Goal: Task Accomplishment & Management: Use online tool/utility

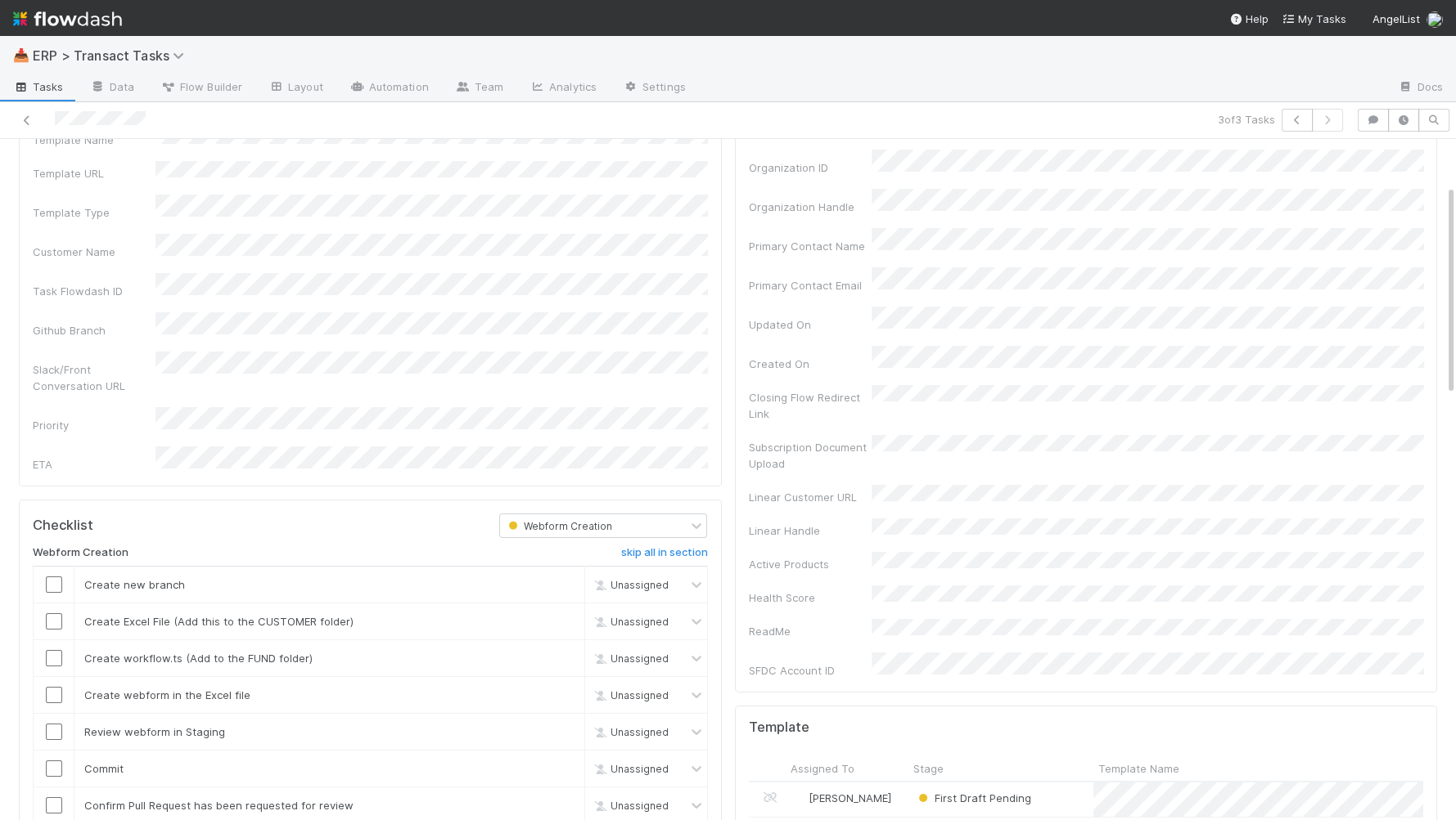
scroll to position [214, 0]
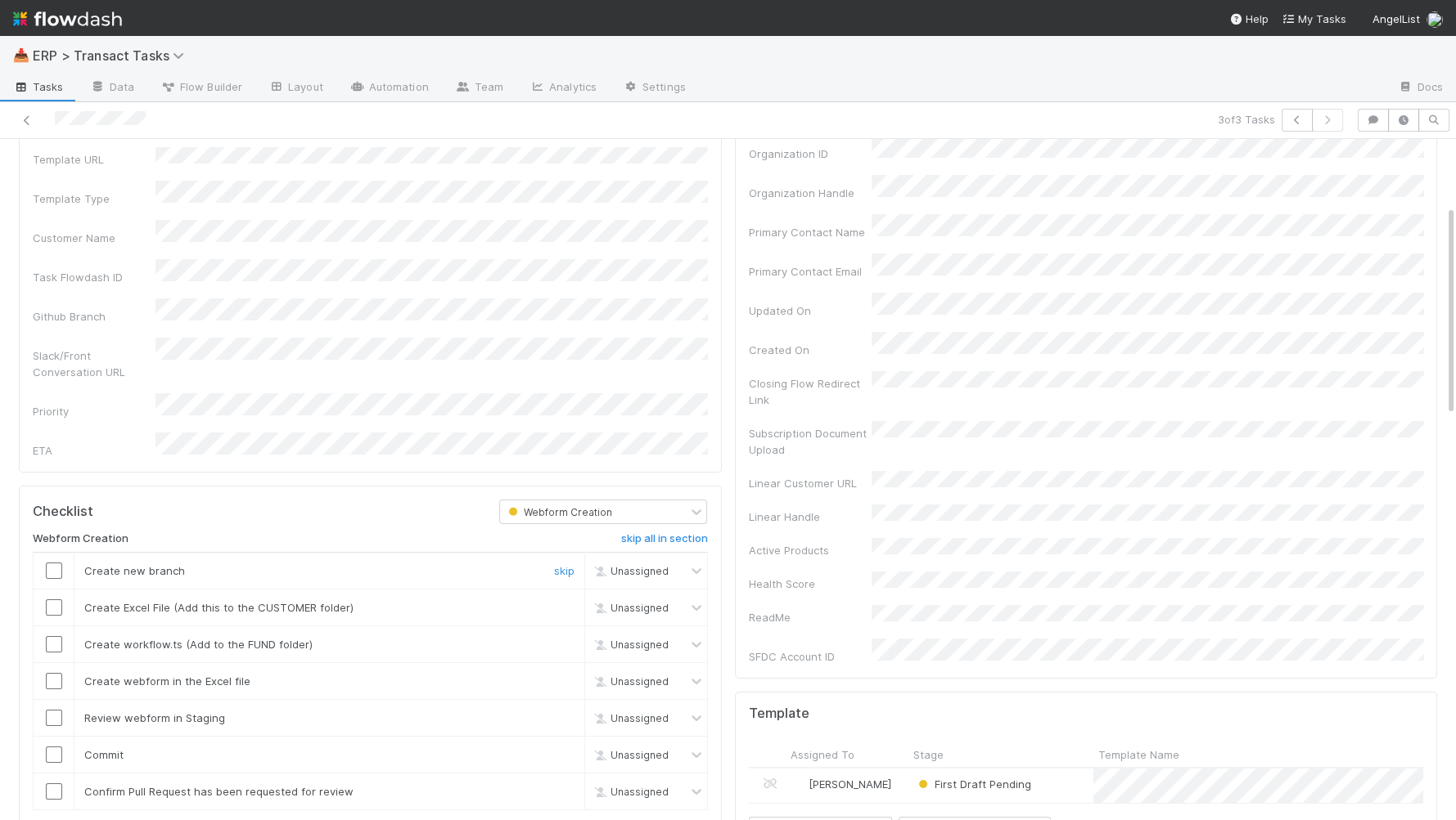
click at [52, 563] on input "checkbox" at bounding box center [54, 571] width 17 height 17
click at [52, 599] on input "checkbox" at bounding box center [54, 607] width 17 height 17
click at [52, 636] on input "checkbox" at bounding box center [54, 644] width 17 height 17
click at [51, 673] on input "checkbox" at bounding box center [54, 681] width 17 height 17
click at [57, 710] on input "checkbox" at bounding box center [54, 718] width 17 height 17
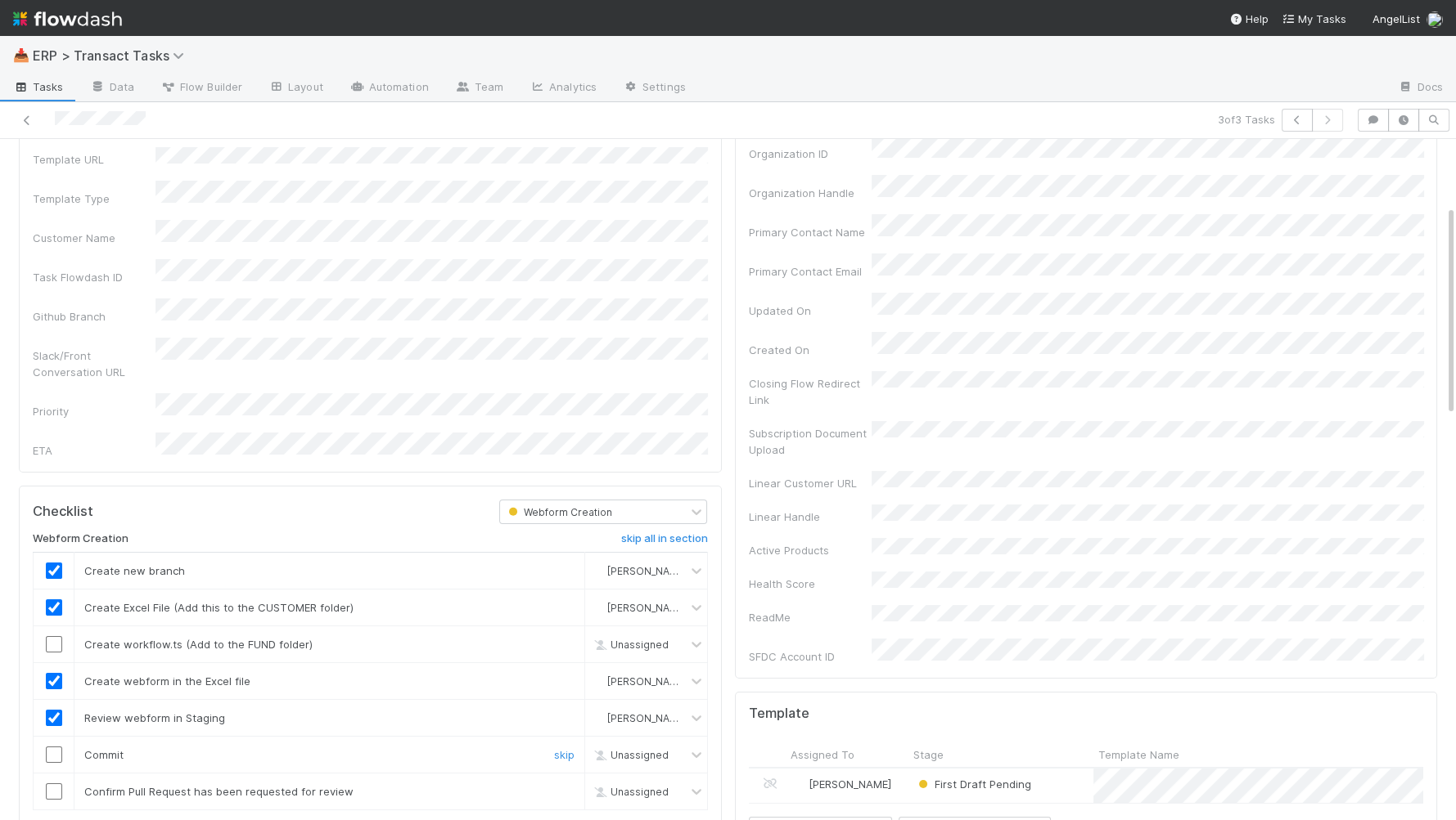
click at [49, 747] on input "checkbox" at bounding box center [54, 755] width 17 height 17
click at [52, 784] on input "checkbox" at bounding box center [54, 792] width 17 height 17
click at [53, 636] on input "checkbox" at bounding box center [54, 644] width 17 height 17
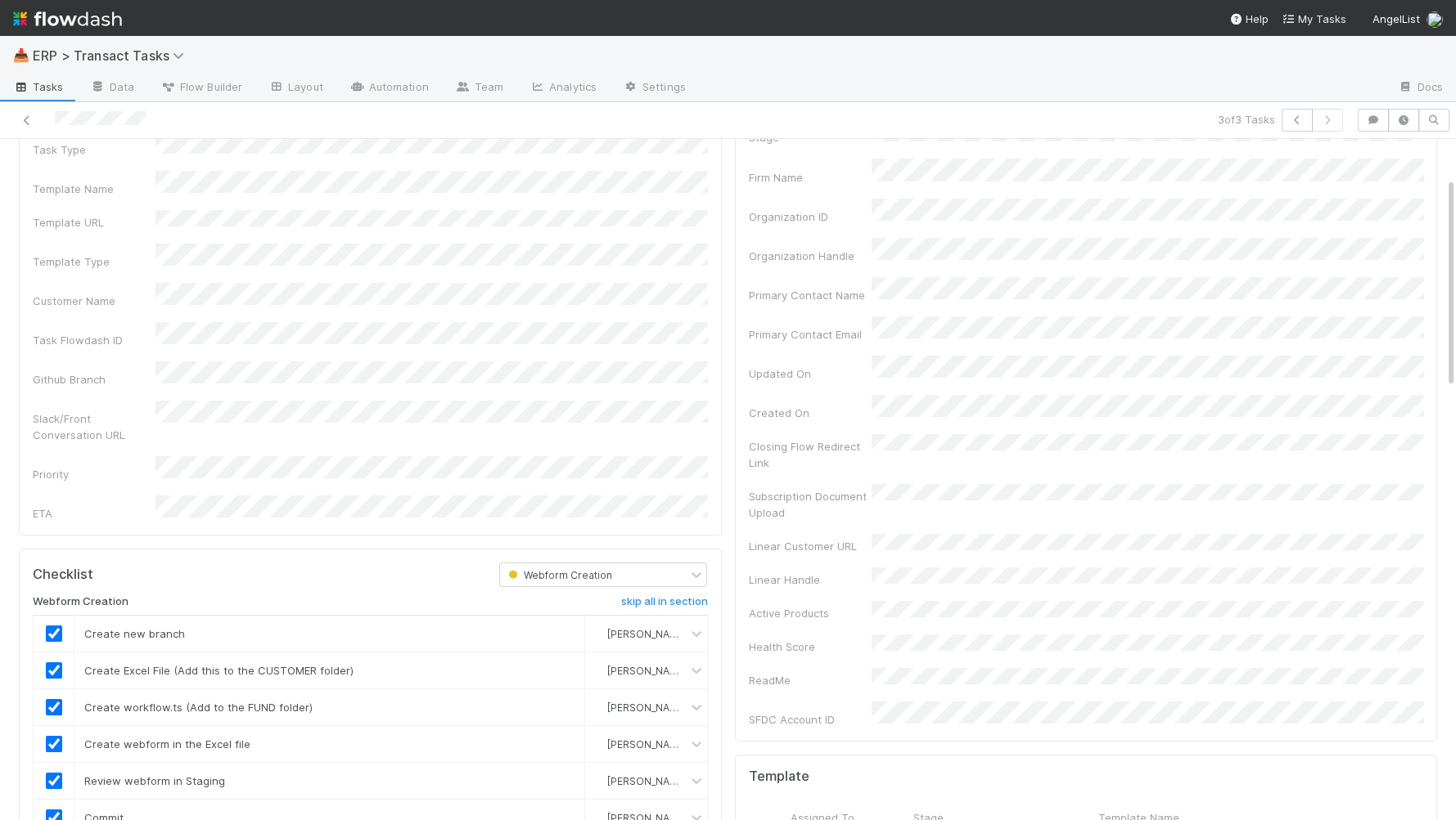
scroll to position [0, 0]
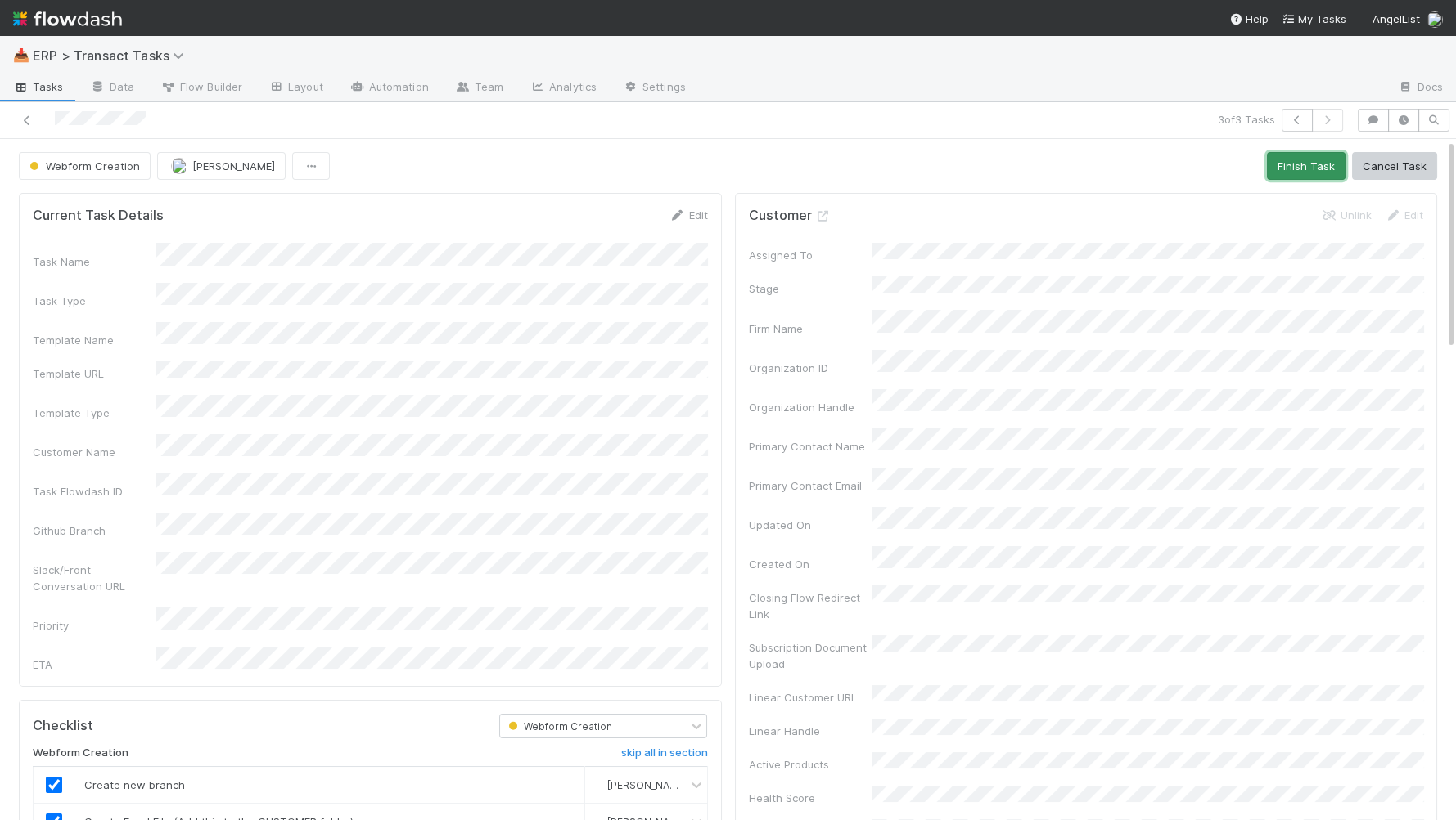
click at [1326, 162] on button "Finish Task" at bounding box center [1306, 166] width 79 height 28
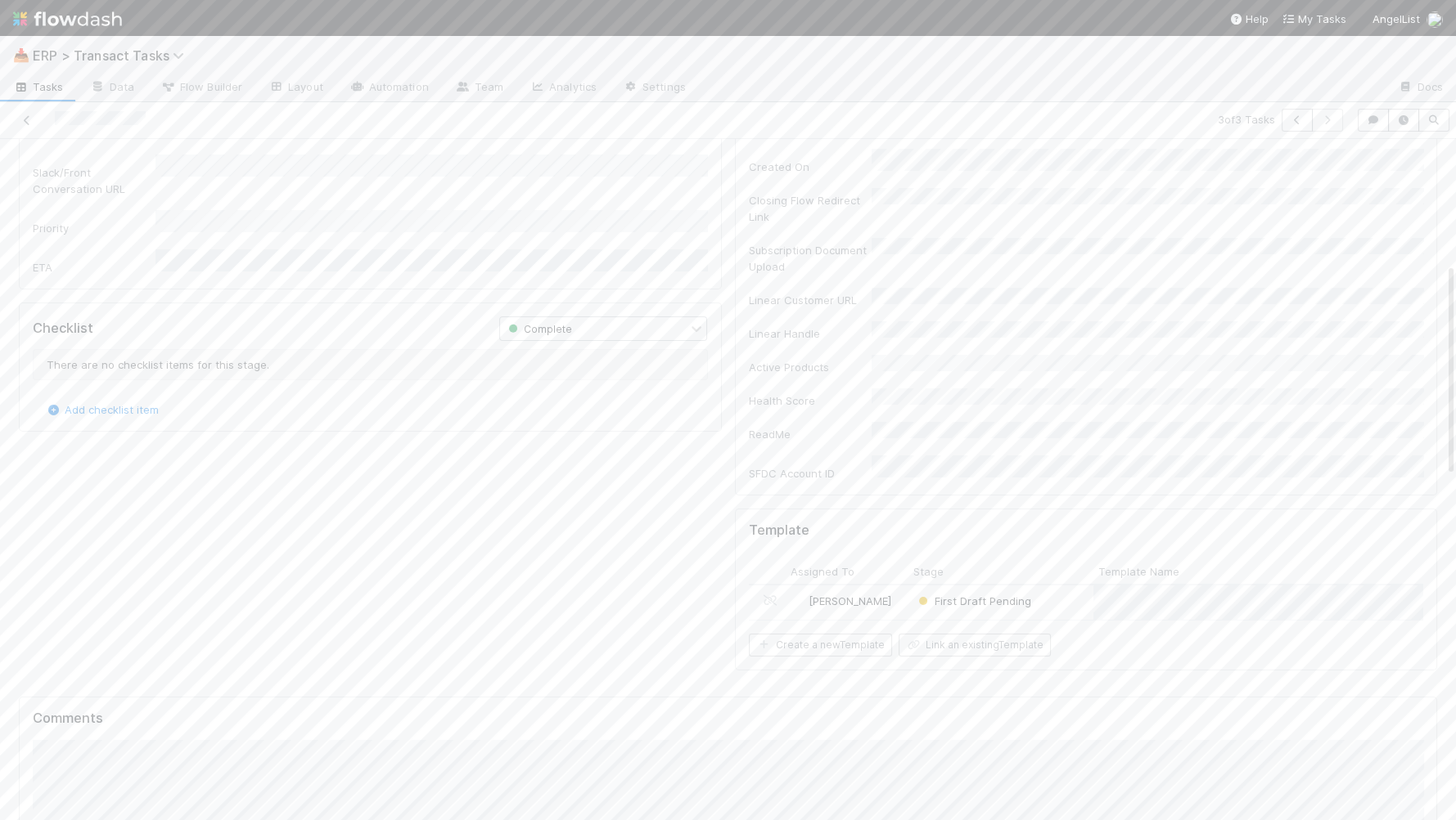
scroll to position [418, 0]
click at [884, 564] on div "[PERSON_NAME]" at bounding box center [847, 581] width 123 height 34
click at [53, 698] on input "checkbox" at bounding box center [54, 706] width 17 height 17
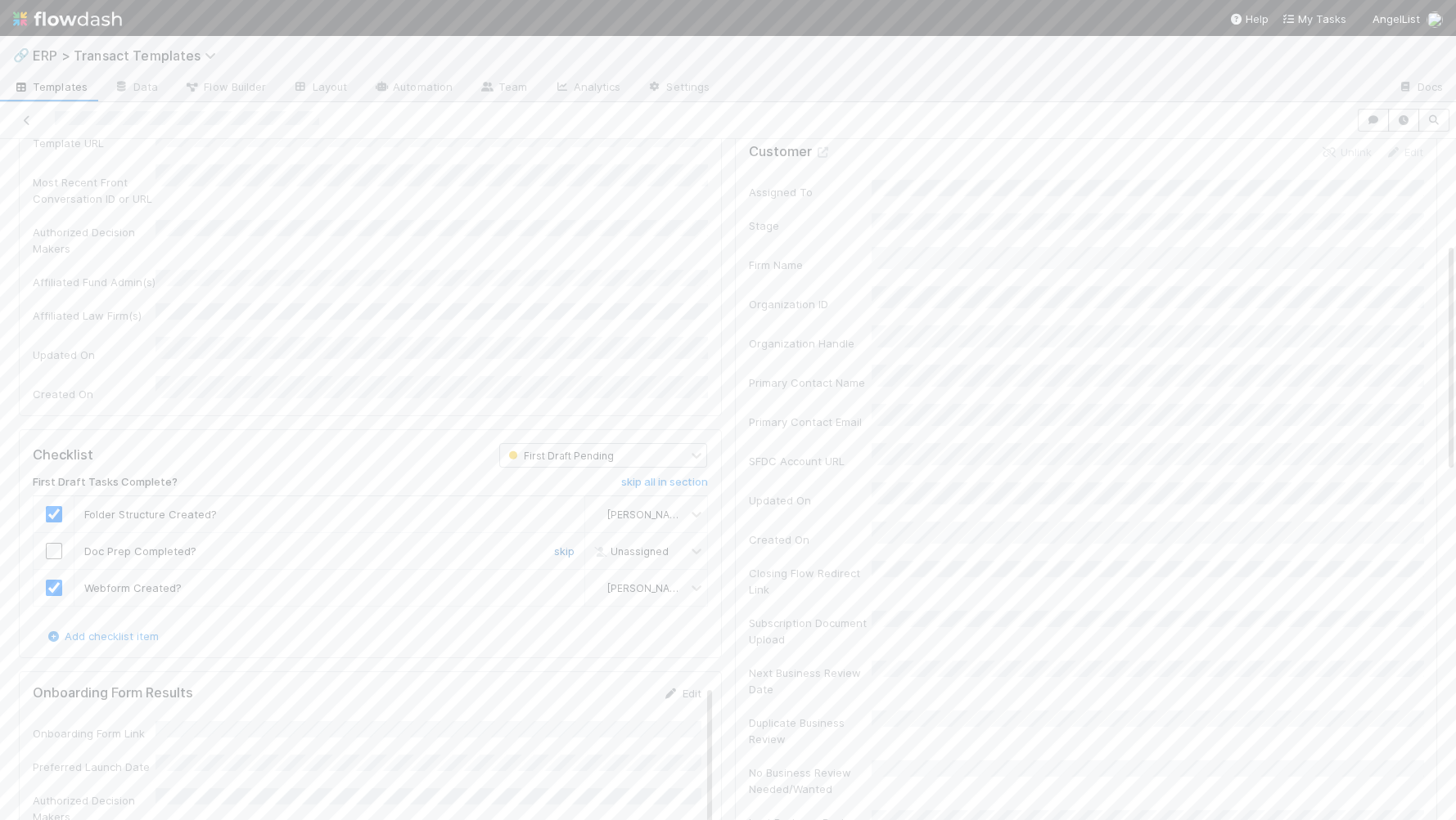
click at [560, 545] on link "skip" at bounding box center [563, 551] width 20 height 13
click at [1321, 155] on button "Complete First Draft Tasks" at bounding box center [1357, 166] width 160 height 28
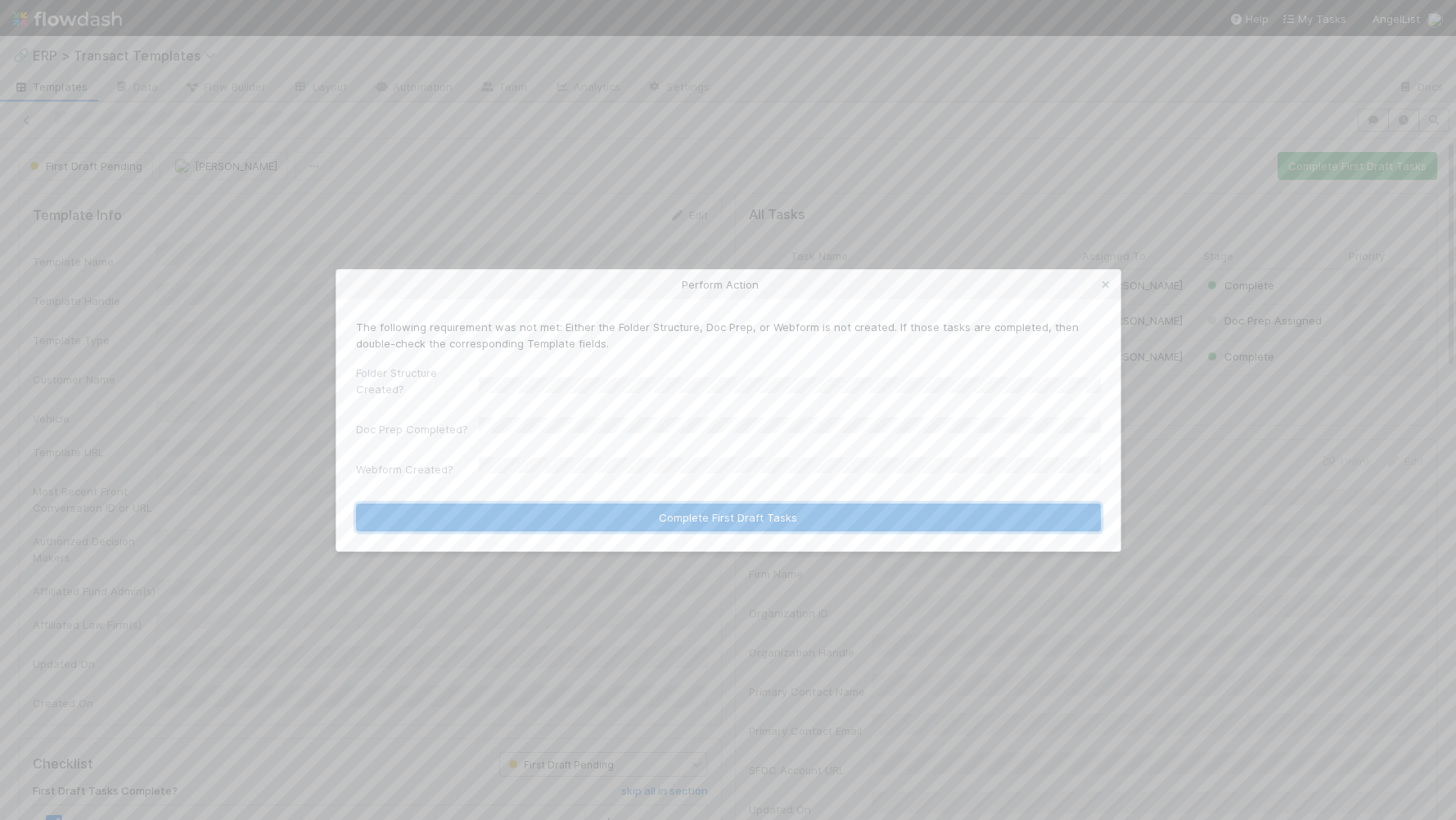
click at [661, 523] on button "Complete First Draft Tasks" at bounding box center [728, 518] width 744 height 28
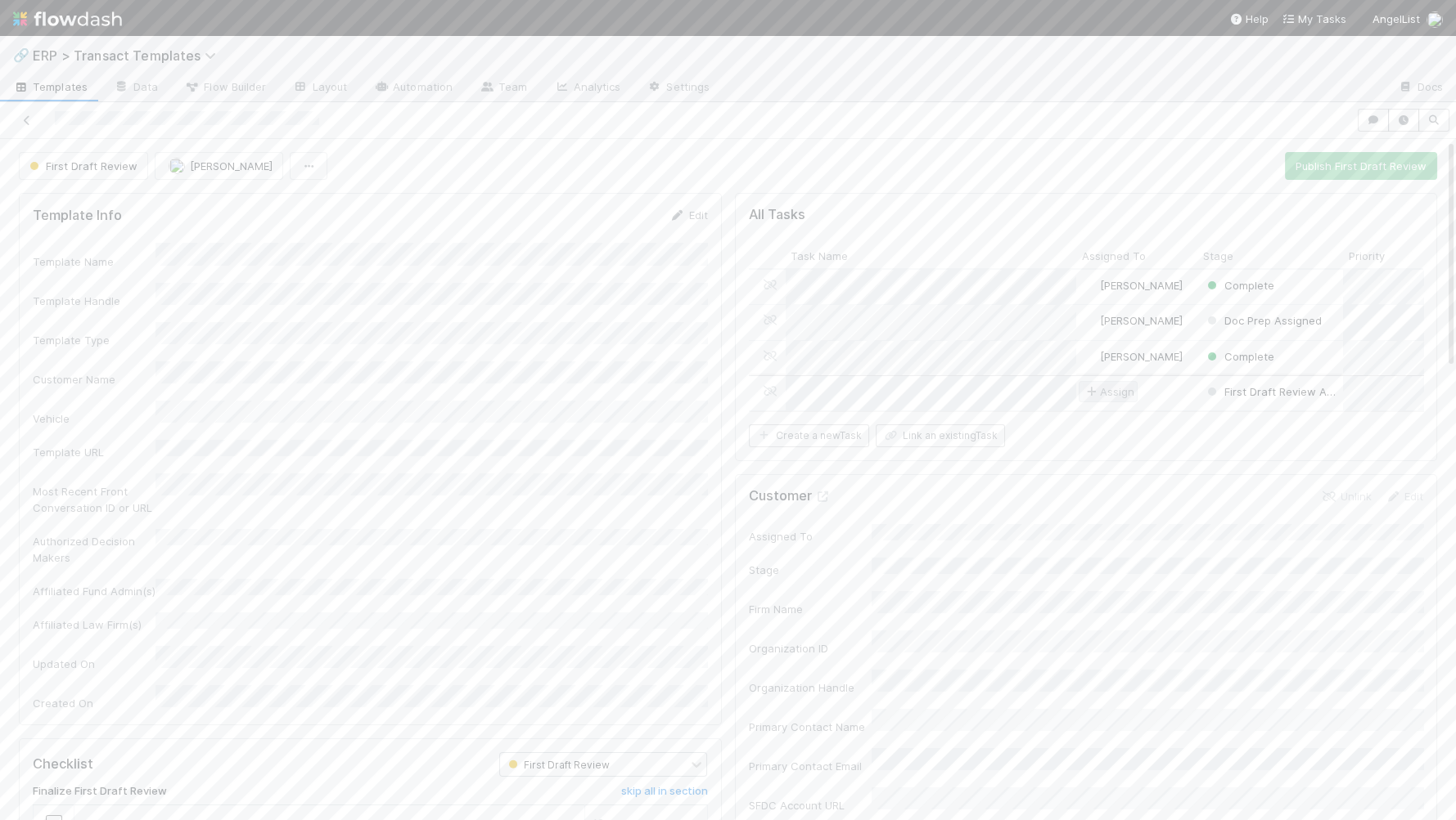
click at [1113, 391] on span "Assign" at bounding box center [1107, 392] width 50 height 17
click at [1169, 417] on span "[PERSON_NAME]" at bounding box center [1150, 421] width 83 height 13
